Goal: Task Accomplishment & Management: Complete application form

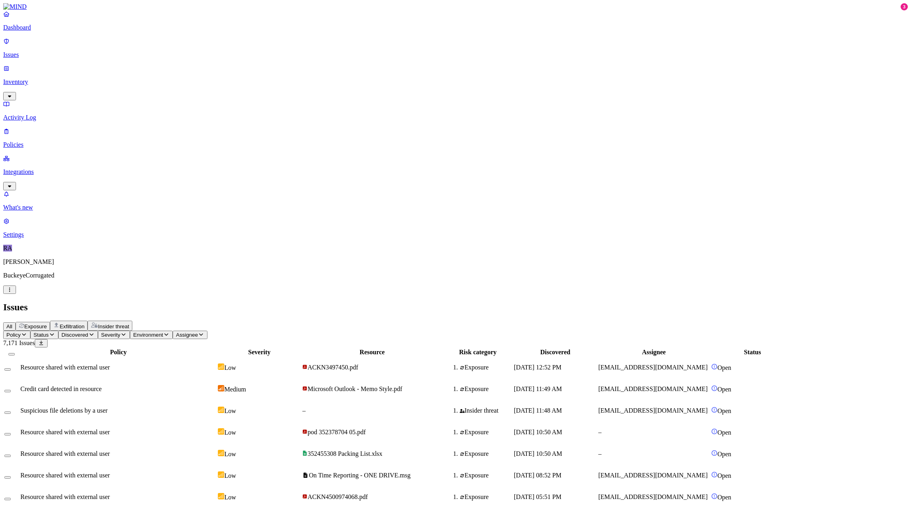
click at [27, 31] on link "Dashboard" at bounding box center [455, 20] width 905 height 21
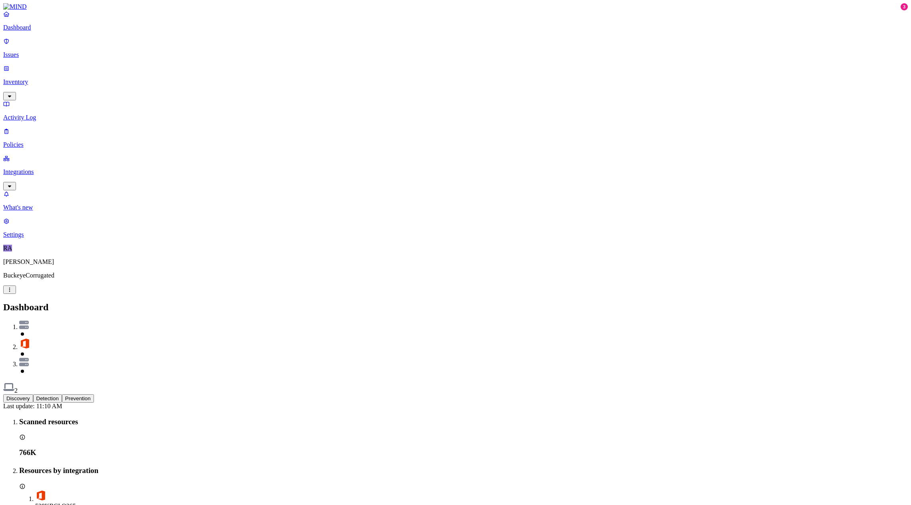
click at [32, 168] on p "Integrations" at bounding box center [455, 171] width 905 height 7
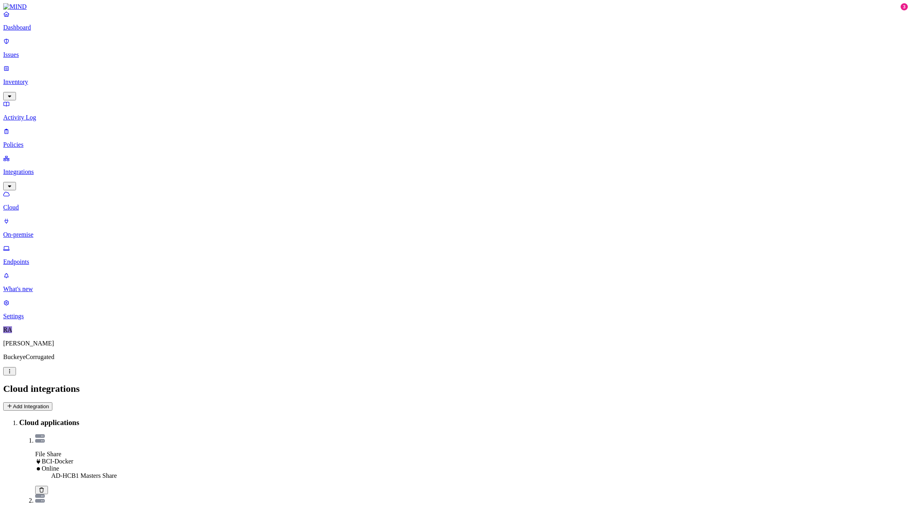
click at [52, 402] on button "Add Integration" at bounding box center [27, 406] width 49 height 8
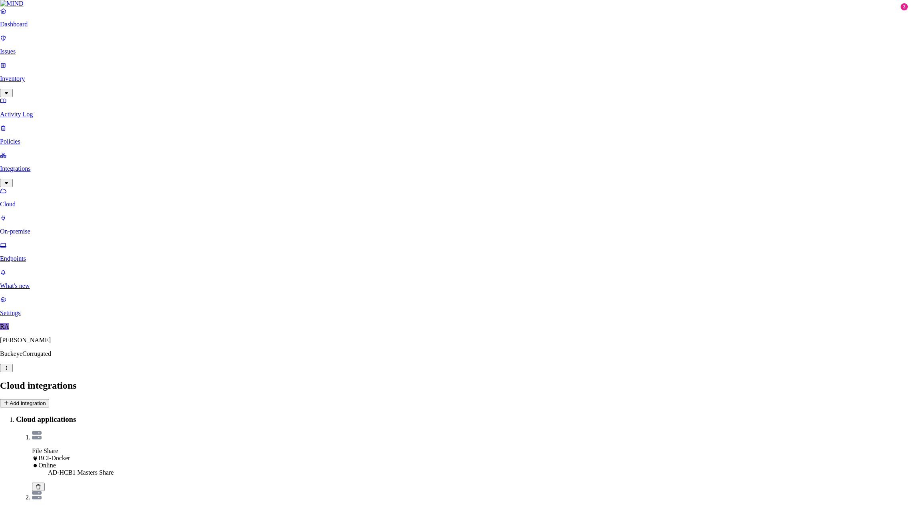
type input "AD-HCB1 Corporate"
select select "tpt_01K5H6XDM1R3N5K3JHTVSM30JJ"
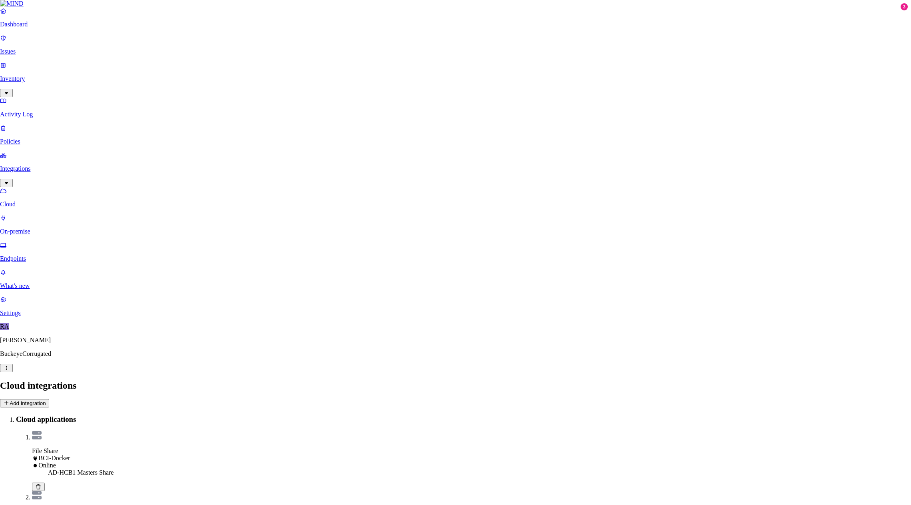
type input "[DOMAIN_NAME]"
type input "Corporate"
type input "bcipkg\mindro"
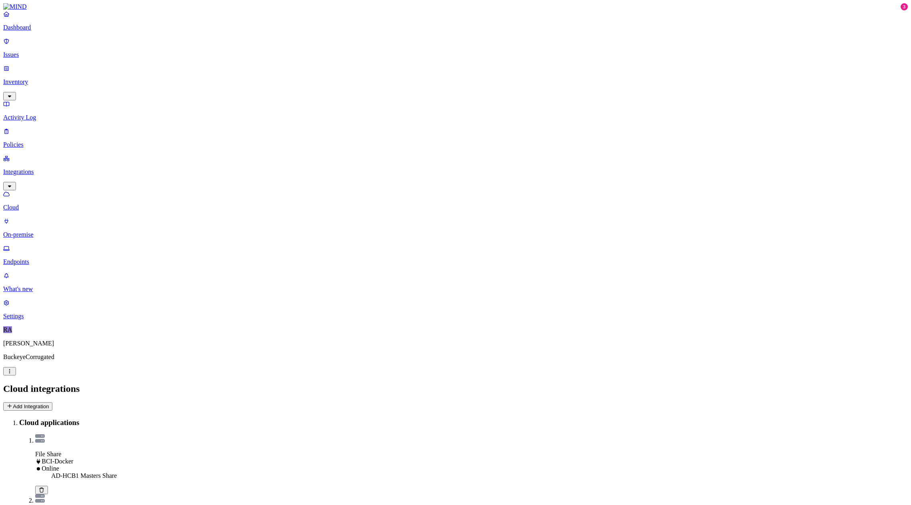
click at [45, 231] on p "On-premise" at bounding box center [455, 234] width 905 height 7
click at [41, 258] on p "Endpoints" at bounding box center [455, 261] width 905 height 7
